Goal: Find contact information: Find contact information

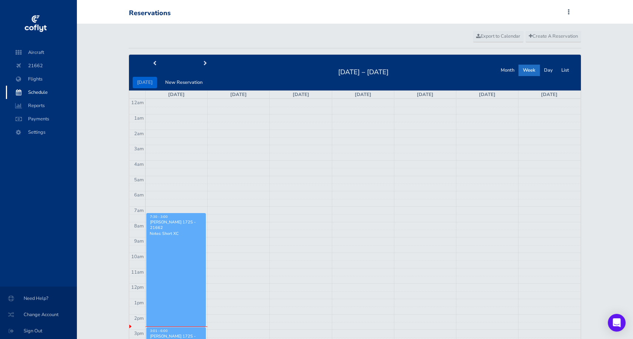
click at [177, 255] on link "7:30 - 3:00 [PERSON_NAME] 172S - 21662 Notes: Short XC" at bounding box center [175, 270] width 59 height 114
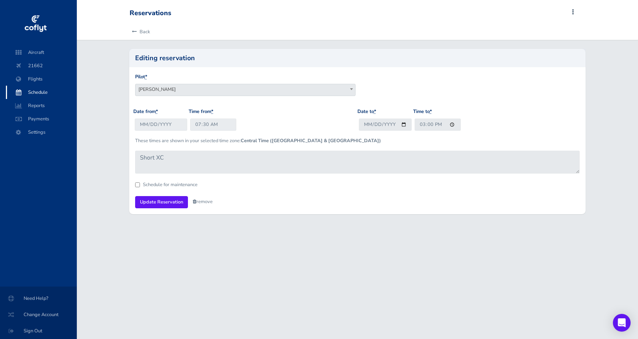
click at [571, 12] on div "Reservations Add Squawk Add Flight Add Reservation J Profile Settings Account U…" at bounding box center [356, 13] width 453 height 14
click at [573, 12] on span at bounding box center [573, 12] width 9 height 10
click at [39, 53] on span "Aircraft" at bounding box center [41, 52] width 56 height 13
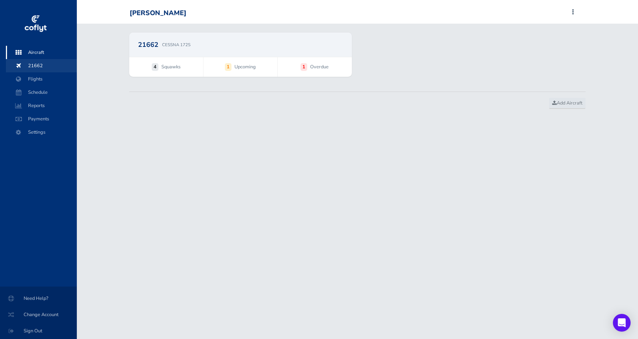
click at [43, 64] on span "21662" at bounding box center [41, 65] width 56 height 13
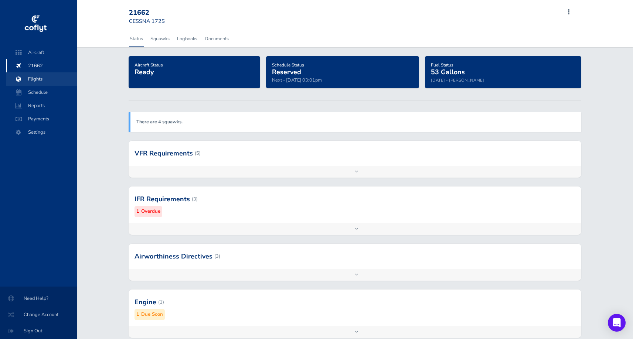
click at [34, 79] on span "Flights" at bounding box center [41, 78] width 56 height 13
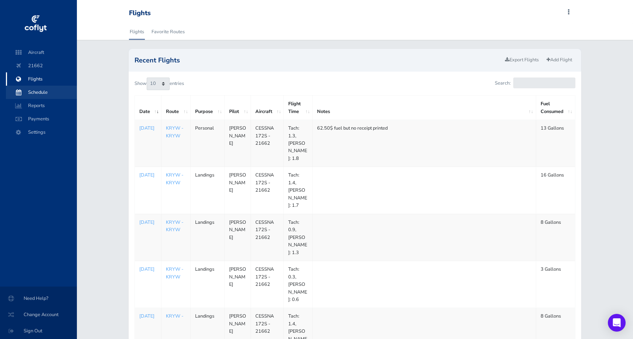
click at [40, 95] on span "Schedule" at bounding box center [41, 92] width 56 height 13
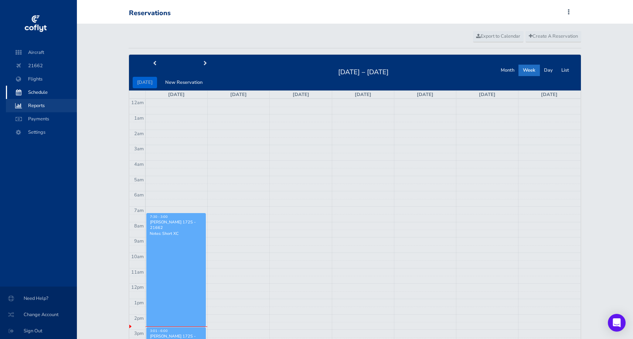
click at [36, 106] on span "Reports" at bounding box center [41, 105] width 56 height 13
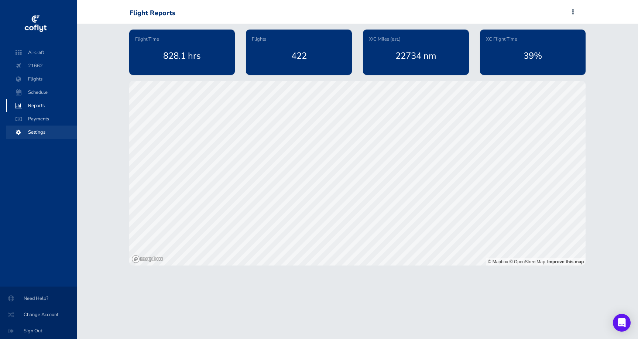
click at [41, 129] on span "Settings" at bounding box center [41, 132] width 56 height 13
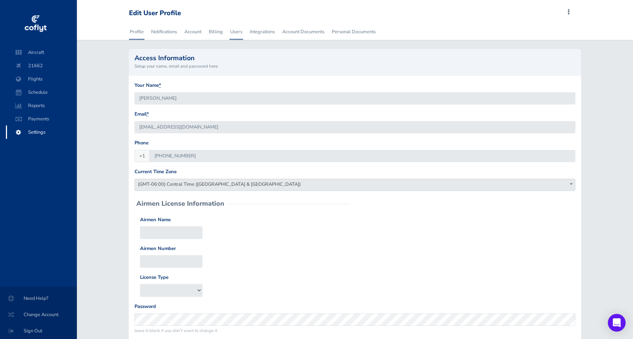
click at [236, 31] on link "Users" at bounding box center [236, 32] width 14 height 16
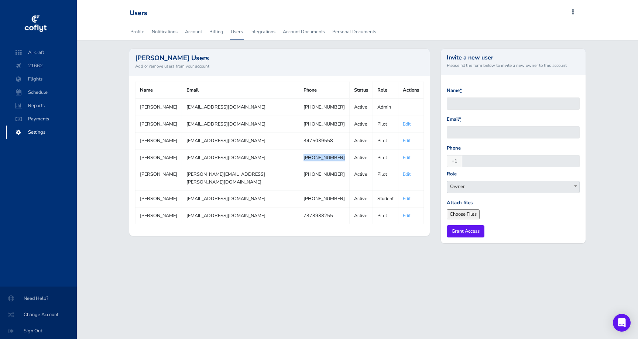
drag, startPoint x: 326, startPoint y: 157, endPoint x: 287, endPoint y: 157, distance: 39.1
click at [299, 157] on td "[PHONE_NUMBER]" at bounding box center [324, 157] width 51 height 17
copy td "[PHONE_NUMBER]"
click at [281, 207] on td "[EMAIL_ADDRESS][DOMAIN_NAME]" at bounding box center [240, 215] width 117 height 17
